Goal: Transaction & Acquisition: Purchase product/service

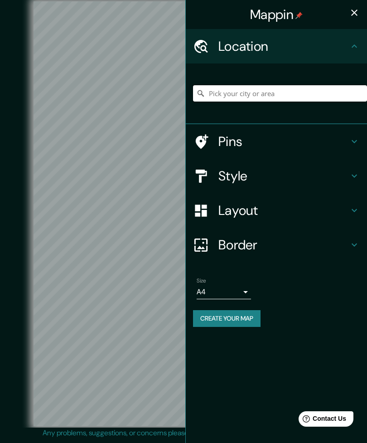
click at [258, 92] on input "Pick your city or area" at bounding box center [280, 93] width 174 height 16
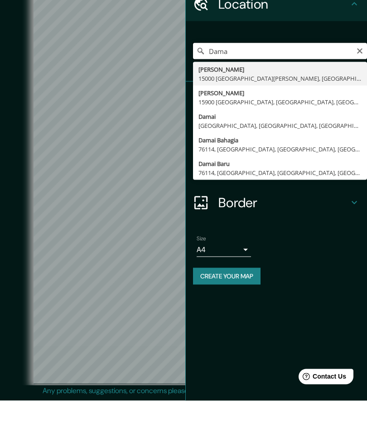
click at [365, 85] on input "Dama" at bounding box center [280, 93] width 174 height 16
type input "Dama"
click at [360, 90] on icon "Clear" at bounding box center [359, 93] width 7 height 7
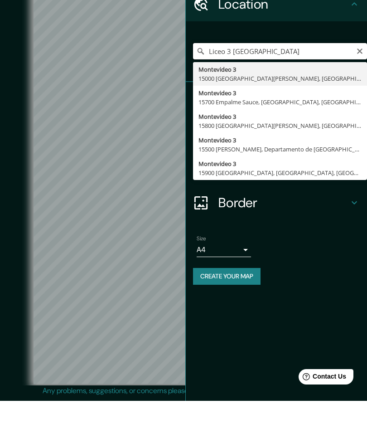
click at [365, 85] on input "Liceo 3 [GEOGRAPHIC_DATA]" at bounding box center [280, 93] width 174 height 16
type input "Liceo 3 [GEOGRAPHIC_DATA]"
click at [361, 90] on icon "Clear" at bounding box center [359, 93] width 7 height 7
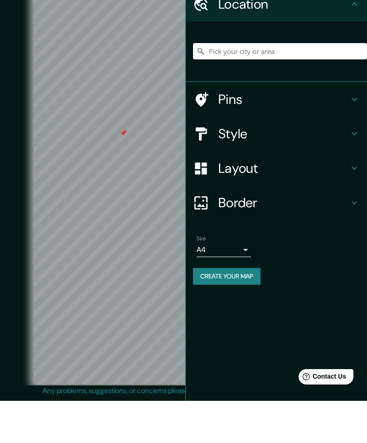
scroll to position [25, 0]
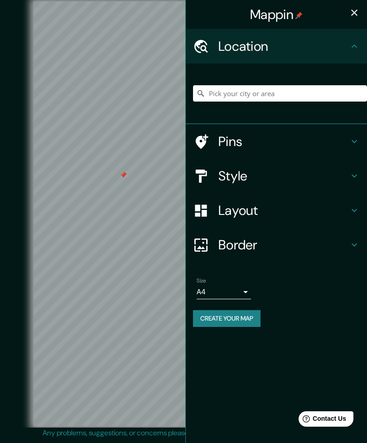
click at [342, 141] on h4 "Pins" at bounding box center [283, 141] width 130 height 16
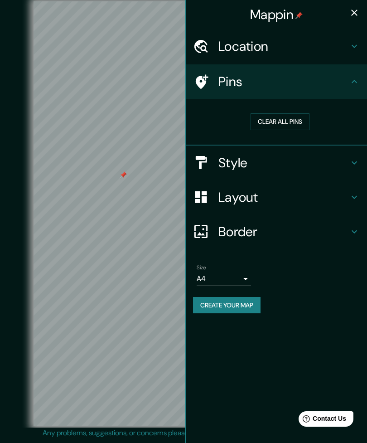
click at [363, 88] on div "Pins" at bounding box center [276, 81] width 181 height 34
click at [343, 165] on h4 "Style" at bounding box center [283, 162] width 130 height 16
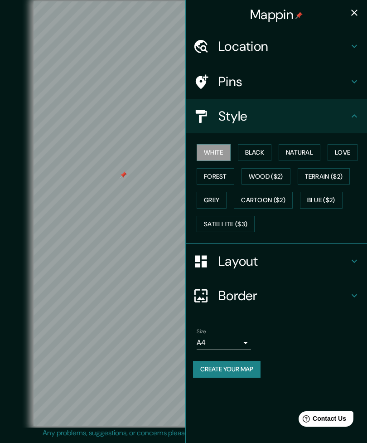
click at [262, 154] on button "Black" at bounding box center [255, 152] width 34 height 17
click at [263, 154] on button "Black" at bounding box center [255, 152] width 34 height 17
click at [310, 149] on button "Natural" at bounding box center [300, 152] width 42 height 17
click at [220, 173] on button "Forest" at bounding box center [216, 176] width 38 height 17
click at [218, 152] on button "White" at bounding box center [214, 152] width 34 height 17
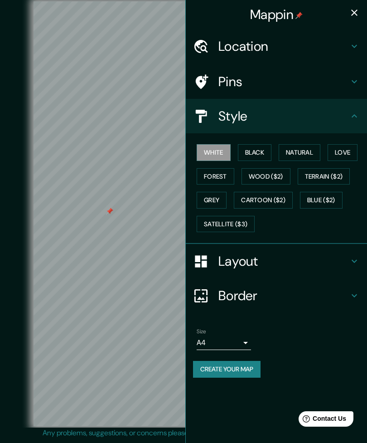
click at [263, 149] on button "Black" at bounding box center [255, 152] width 34 height 17
click at [294, 150] on button "Natural" at bounding box center [300, 152] width 42 height 17
click at [353, 147] on button "Love" at bounding box center [343, 152] width 30 height 17
click at [225, 176] on button "Forest" at bounding box center [216, 176] width 38 height 17
click at [280, 178] on button "Wood ($2)" at bounding box center [265, 176] width 49 height 17
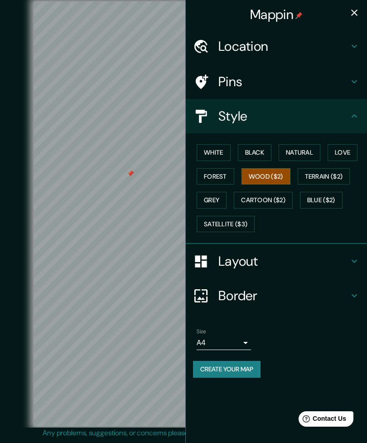
click at [222, 156] on button "White" at bounding box center [214, 152] width 34 height 17
click at [264, 151] on button "Black" at bounding box center [255, 152] width 34 height 17
click at [298, 149] on button "Natural" at bounding box center [300, 152] width 42 height 17
click at [214, 195] on button "Grey" at bounding box center [212, 200] width 30 height 17
click at [225, 169] on button "Forest" at bounding box center [216, 176] width 38 height 17
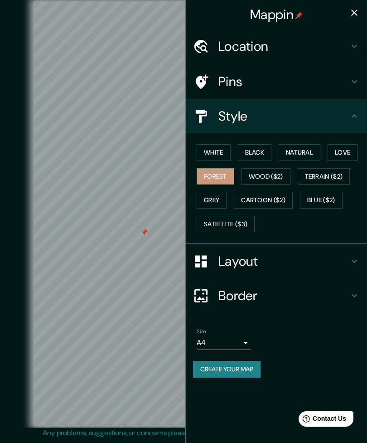
click at [241, 280] on div "Border" at bounding box center [276, 295] width 181 height 34
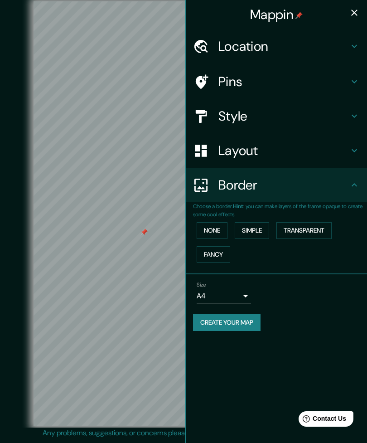
click at [246, 185] on h4 "Border" at bounding box center [283, 185] width 130 height 16
click at [238, 159] on div "Layout" at bounding box center [276, 150] width 181 height 34
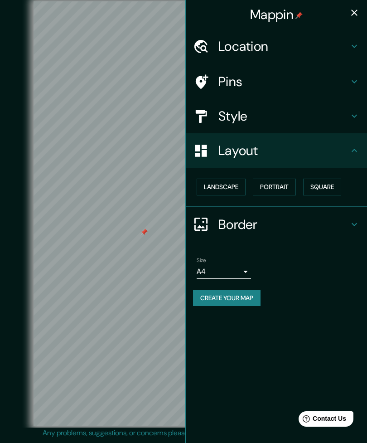
click at [231, 184] on button "Landscape" at bounding box center [221, 186] width 49 height 17
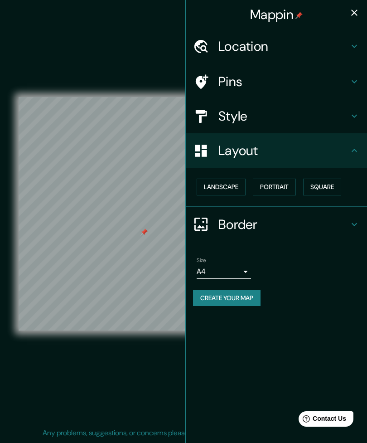
click at [353, 10] on icon "button" at bounding box center [354, 12] width 11 height 11
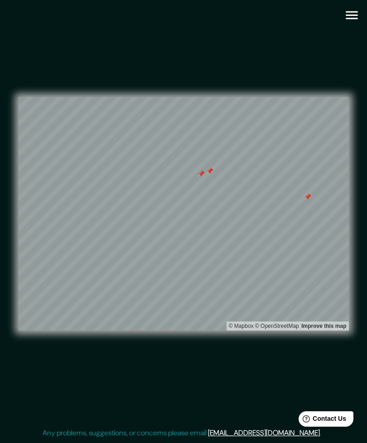
click at [366, 47] on div "Mappin Location [GEOGRAPHIC_DATA] 3 15000 [GEOGRAPHIC_DATA][PERSON_NAME], [GEOG…" at bounding box center [183, 221] width 367 height 442
click at [339, 35] on div "© Mapbox © OpenStreetMap Improve this map" at bounding box center [184, 213] width 330 height 398
click at [349, 17] on icon "button" at bounding box center [352, 15] width 16 height 16
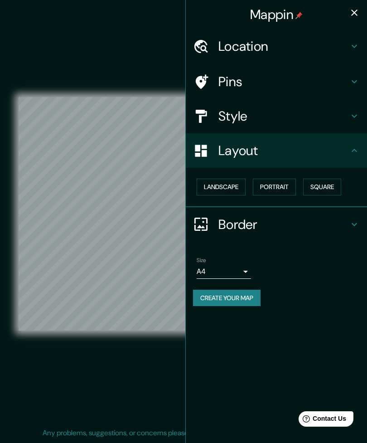
click at [324, 188] on button "Square" at bounding box center [322, 186] width 38 height 17
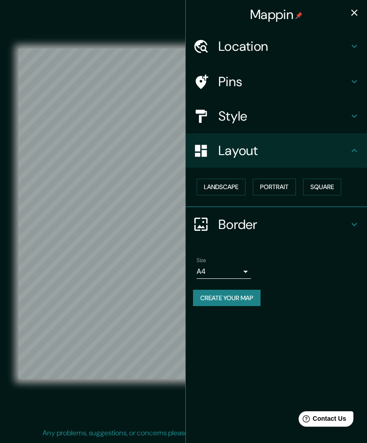
click at [358, 14] on icon "button" at bounding box center [354, 12] width 11 height 11
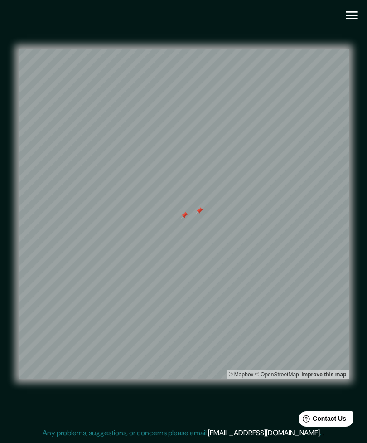
click at [356, 18] on icon "button" at bounding box center [352, 15] width 12 height 8
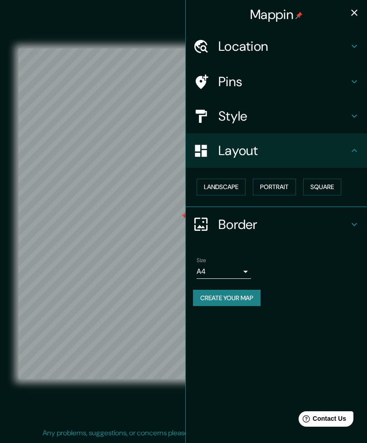
click at [270, 40] on h4 "Location" at bounding box center [283, 46] width 130 height 16
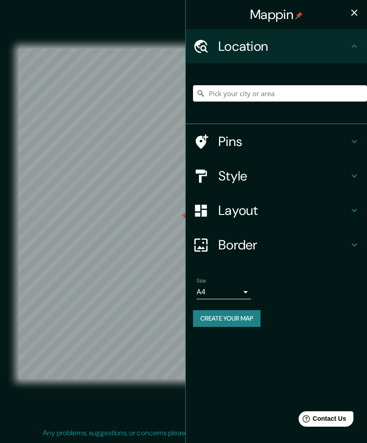
click at [265, 44] on h4 "Location" at bounding box center [283, 46] width 130 height 16
click at [273, 140] on h4 "Pins" at bounding box center [283, 141] width 130 height 16
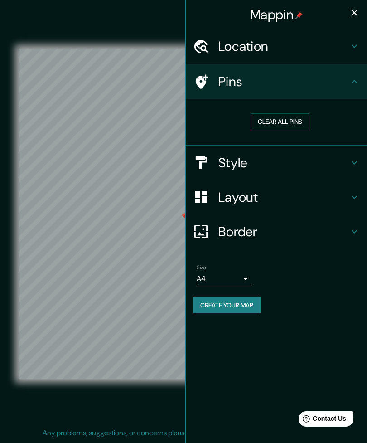
click at [356, 18] on button "button" at bounding box center [354, 13] width 18 height 18
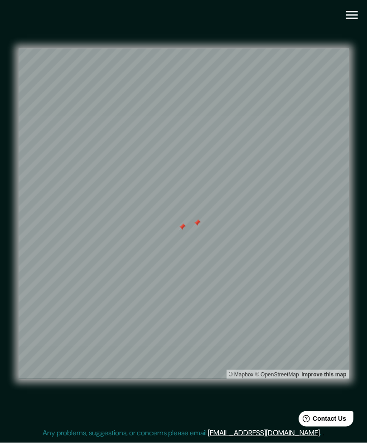
scroll to position [25, 0]
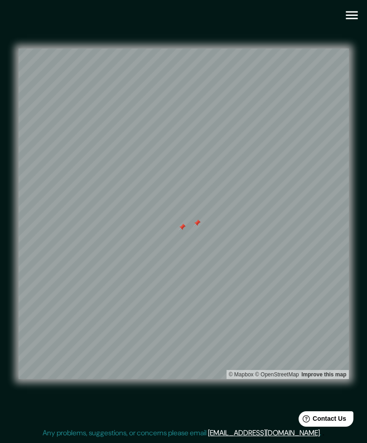
click at [339, 421] on span "Contact Us" at bounding box center [330, 417] width 34 height 7
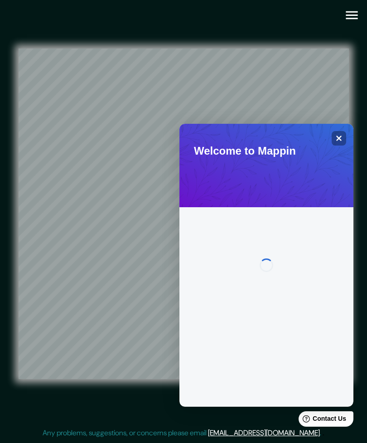
scroll to position [0, 0]
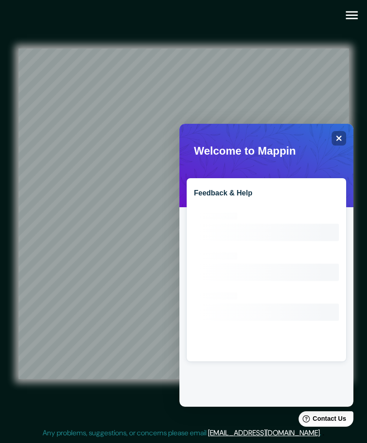
click at [187, 127] on span at bounding box center [187, 127] width 0 height 0
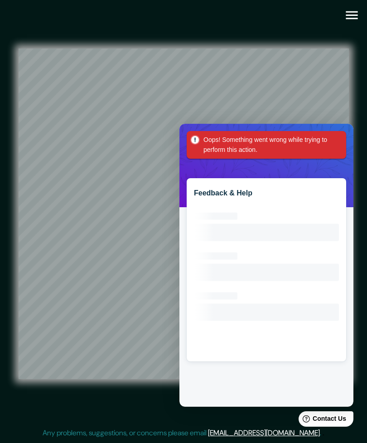
click at [338, 143] on div "Oops! Something went wrong while trying to perform this action." at bounding box center [266, 145] width 159 height 28
click at [340, 143] on div "Oops! Something went wrong while trying to perform this action." at bounding box center [266, 145] width 159 height 28
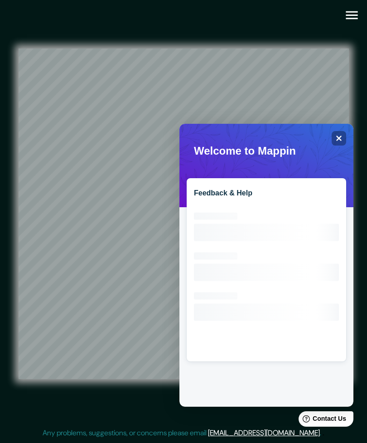
click at [338, 141] on icon "Close" at bounding box center [339, 138] width 6 height 6
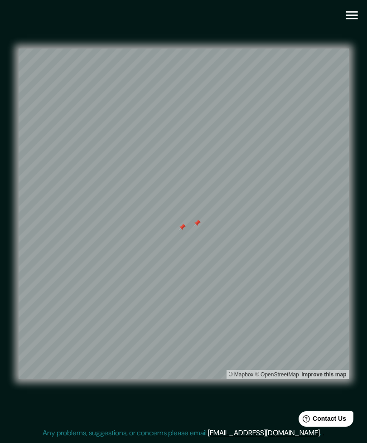
click at [355, 16] on icon "button" at bounding box center [352, 15] width 16 height 16
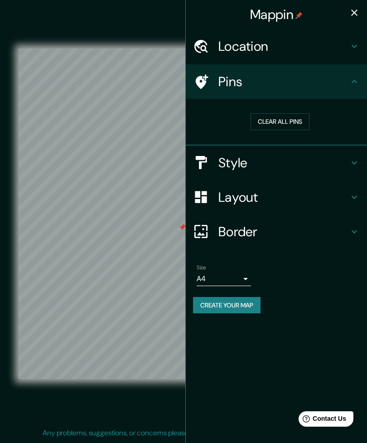
click at [243, 272] on body "Mappin Location [GEOGRAPHIC_DATA] 3 15000 [GEOGRAPHIC_DATA][PERSON_NAME], [GEOG…" at bounding box center [183, 221] width 367 height 443
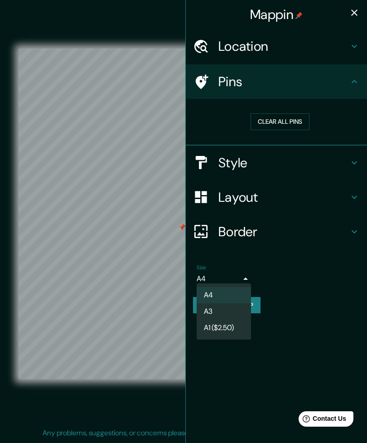
click at [241, 307] on li "A3" at bounding box center [224, 311] width 54 height 16
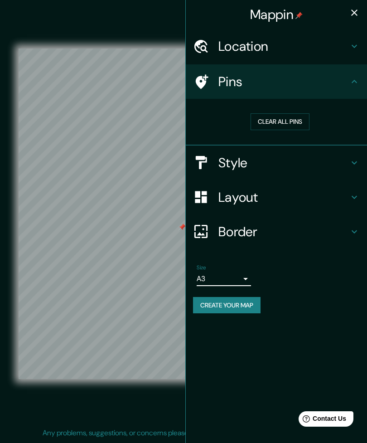
click at [254, 309] on button "Create your map" at bounding box center [226, 305] width 67 height 17
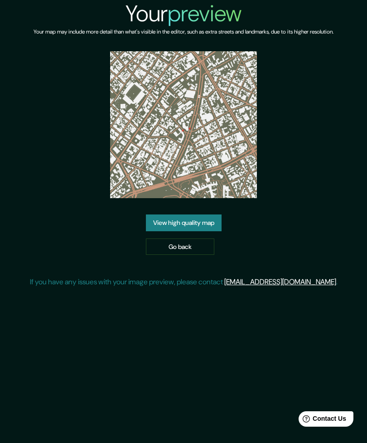
click at [202, 223] on link "View high quality map" at bounding box center [184, 222] width 76 height 17
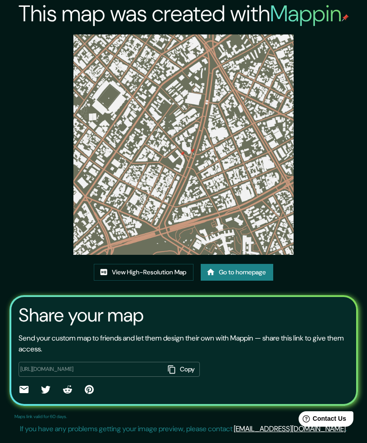
click at [174, 272] on link "View High-Resolution Map" at bounding box center [144, 272] width 100 height 17
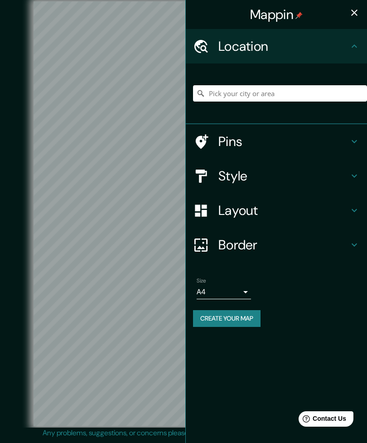
click at [279, 164] on div "Style" at bounding box center [276, 176] width 181 height 34
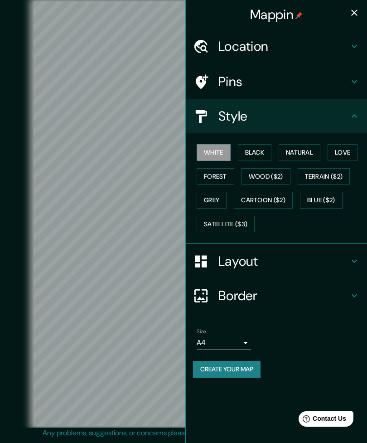
click at [228, 176] on button "Forest" at bounding box center [216, 176] width 38 height 17
click at [273, 257] on h4 "Layout" at bounding box center [283, 261] width 130 height 16
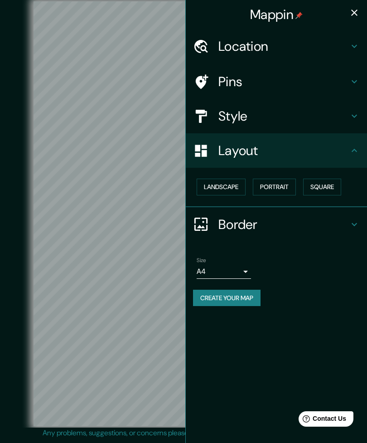
click at [235, 185] on button "Landscape" at bounding box center [221, 186] width 49 height 17
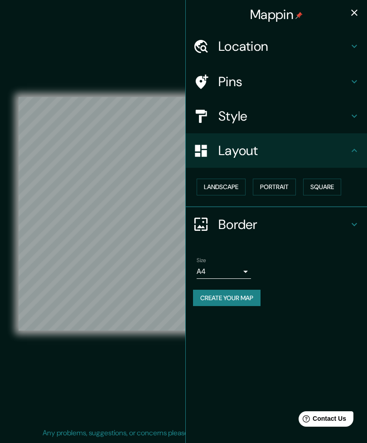
click at [338, 188] on button "Square" at bounding box center [322, 186] width 38 height 17
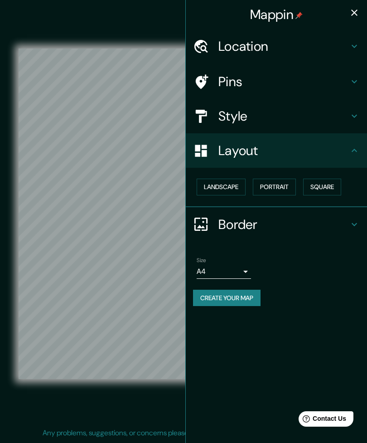
click at [243, 271] on body "Mappin Location Pins Style Layout Landscape Portrait Square Border Choose a bor…" at bounding box center [183, 221] width 367 height 443
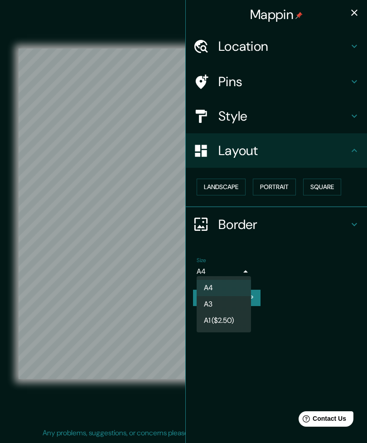
click at [236, 307] on li "A3" at bounding box center [224, 304] width 54 height 16
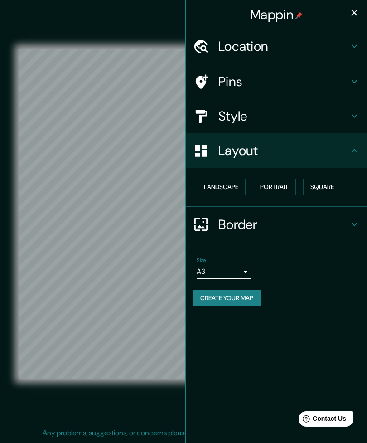
click at [319, 260] on div "Size A3 single" at bounding box center [276, 267] width 167 height 29
click at [360, 12] on button "button" at bounding box center [354, 13] width 18 height 18
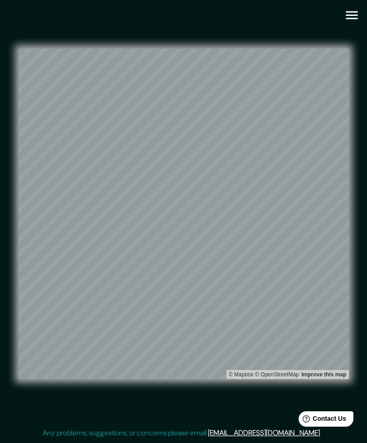
click at [353, 15] on icon "button" at bounding box center [352, 15] width 12 height 8
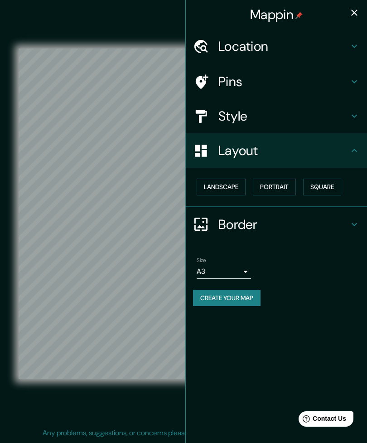
click at [238, 302] on button "Create your map" at bounding box center [226, 297] width 67 height 17
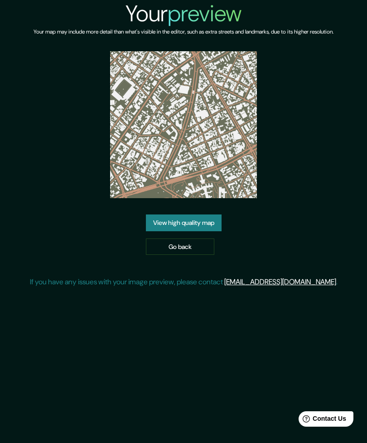
click at [172, 223] on link "View high quality map" at bounding box center [184, 222] width 76 height 17
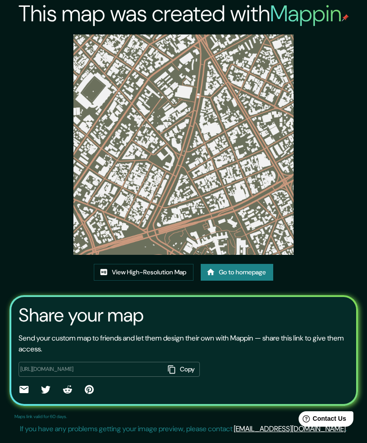
click at [173, 264] on link "View High-Resolution Map" at bounding box center [144, 272] width 100 height 17
